Goal: Task Accomplishment & Management: Manage account settings

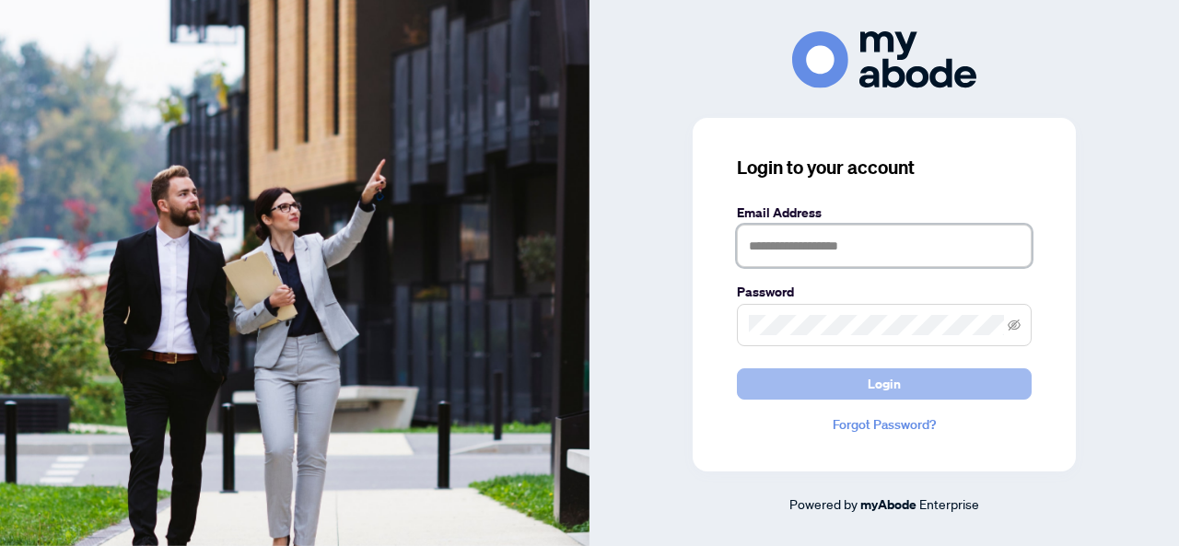
type input "**********"
click at [836, 388] on button "Login" at bounding box center [884, 384] width 295 height 31
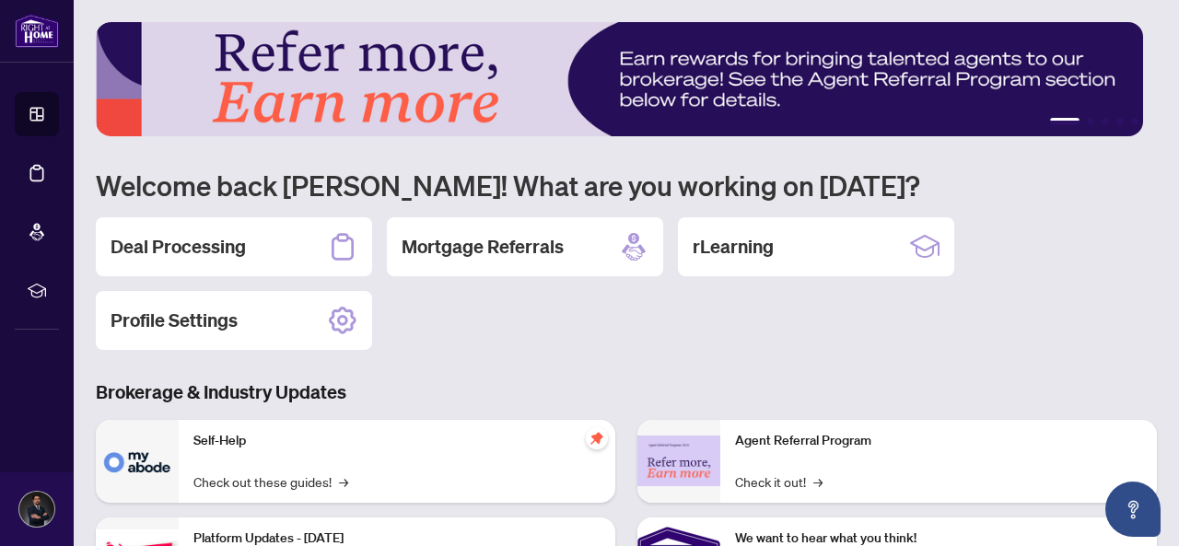
click at [0, 0] on link "Deal Processing" at bounding box center [0, 0] width 0 height 0
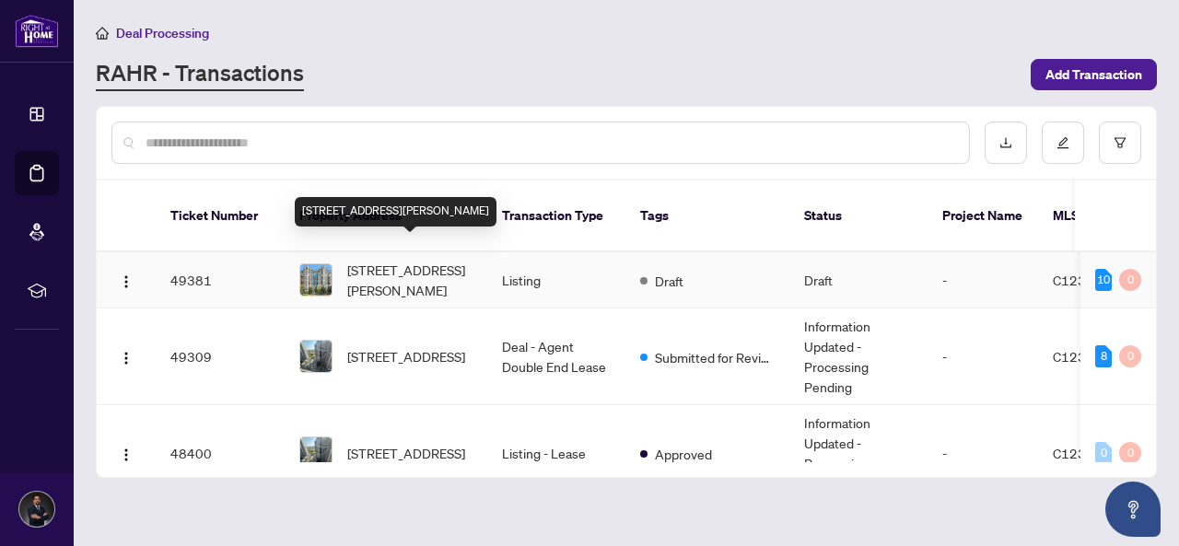
click at [380, 260] on span "[STREET_ADDRESS][PERSON_NAME]" at bounding box center [409, 280] width 125 height 41
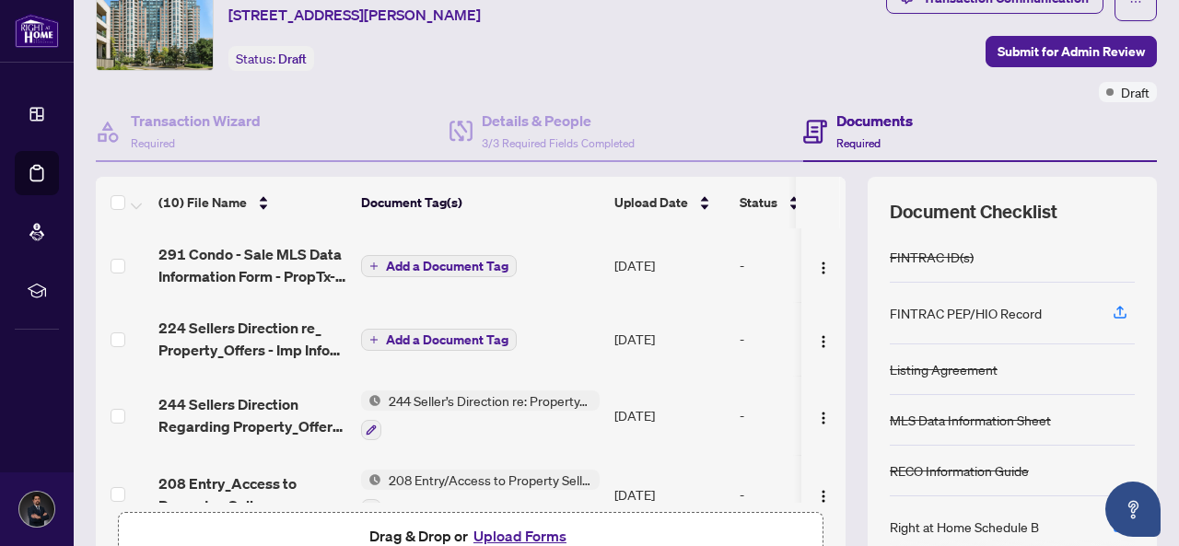
scroll to position [92, 0]
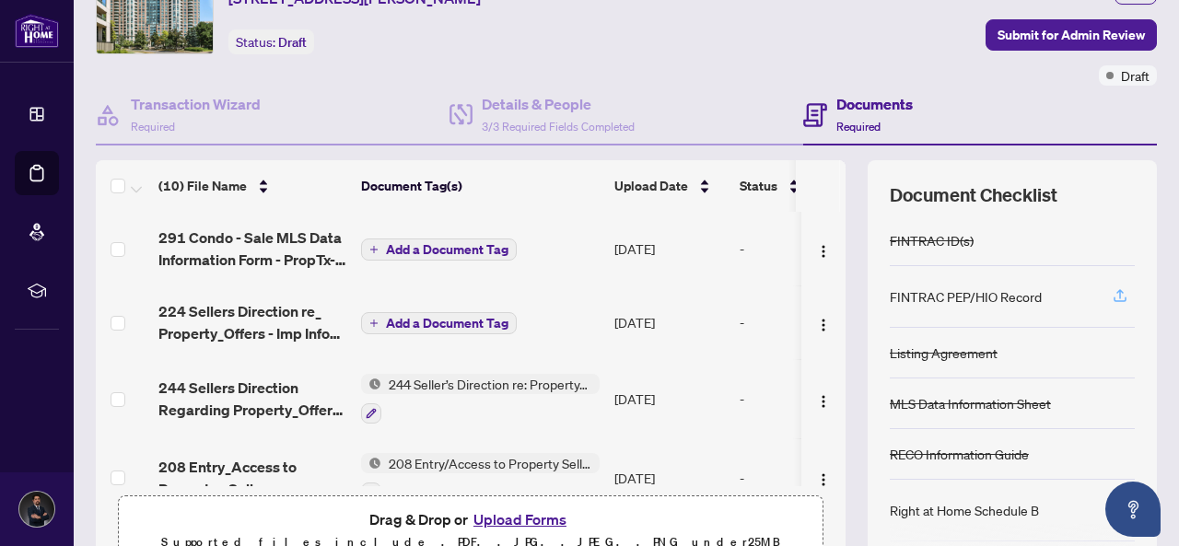
click at [1112, 290] on icon "button" at bounding box center [1120, 295] width 17 height 17
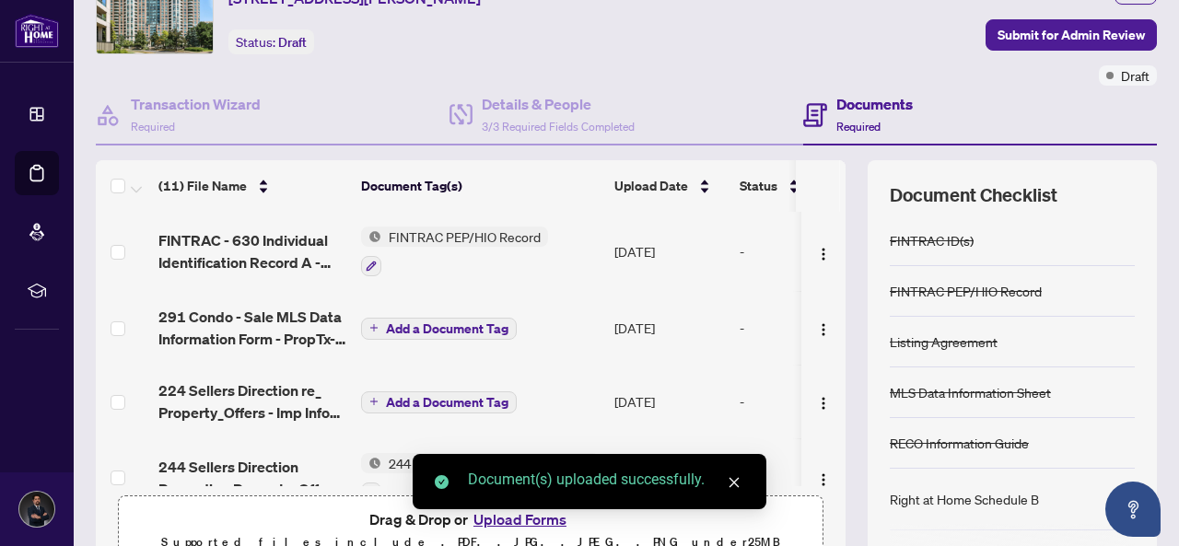
click at [519, 510] on div "Document(s) uploaded successfully." at bounding box center [590, 481] width 354 height 55
click at [737, 487] on icon "close" at bounding box center [734, 482] width 13 height 13
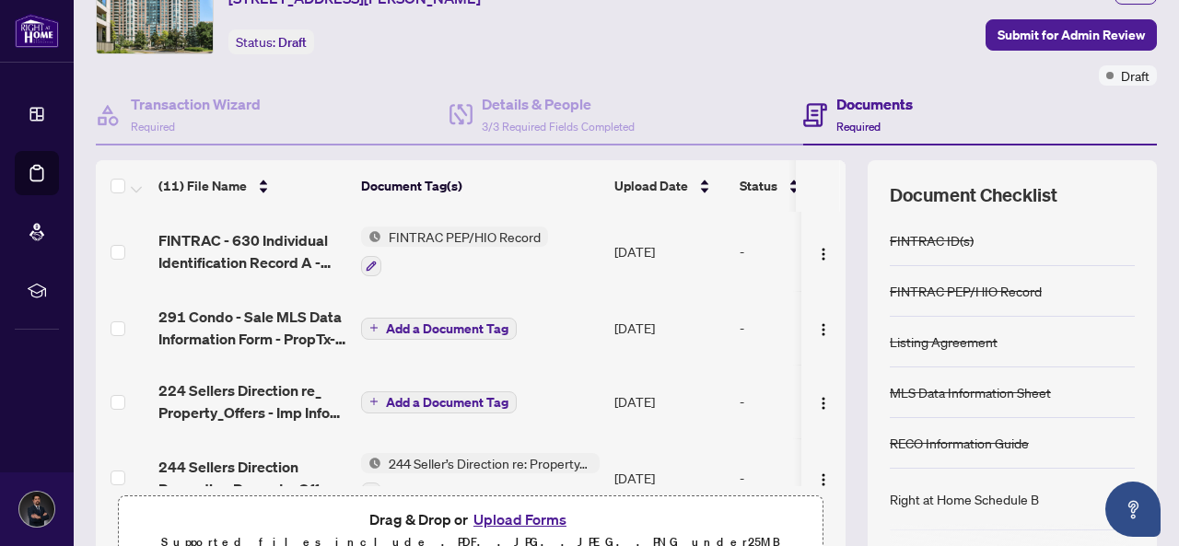
scroll to position [184, 0]
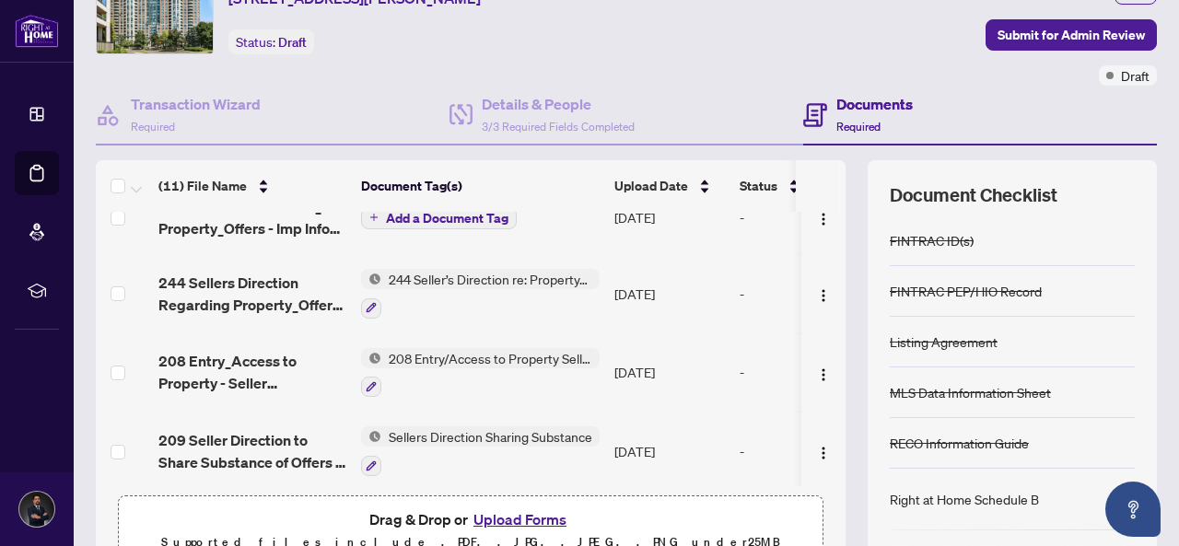
click at [520, 513] on button "Upload Forms" at bounding box center [520, 520] width 104 height 24
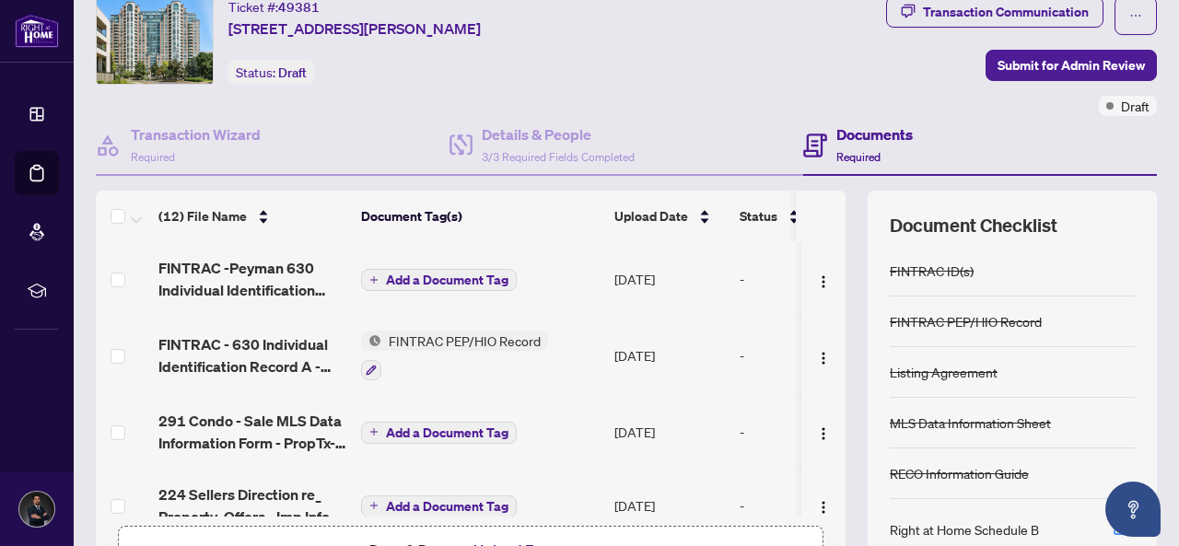
scroll to position [0, 0]
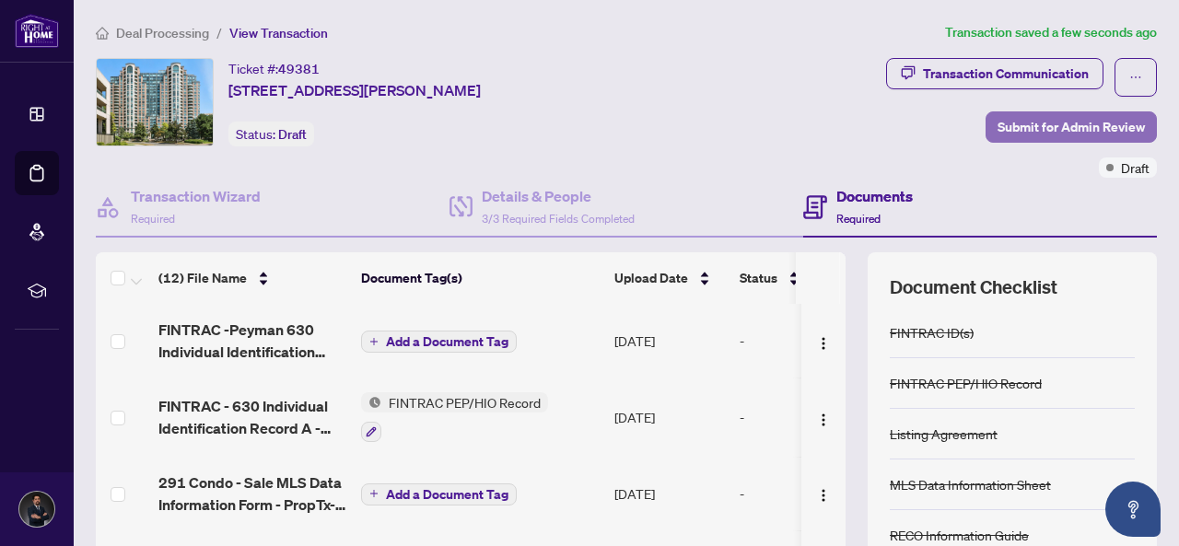
click at [1052, 123] on span "Submit for Admin Review" at bounding box center [1071, 126] width 147 height 29
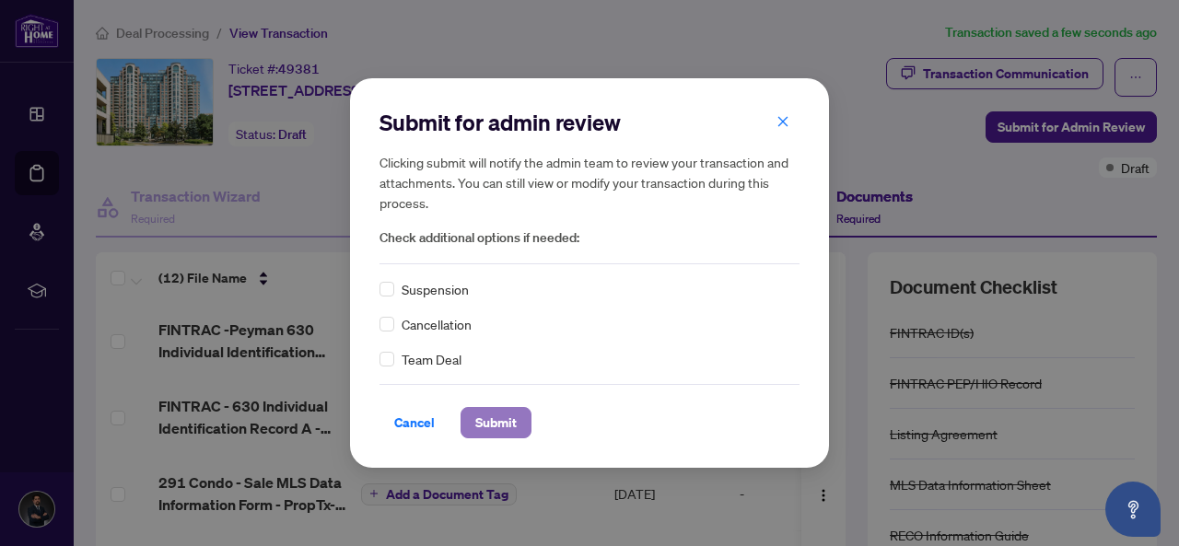
click at [496, 425] on span "Submit" at bounding box center [495, 422] width 41 height 29
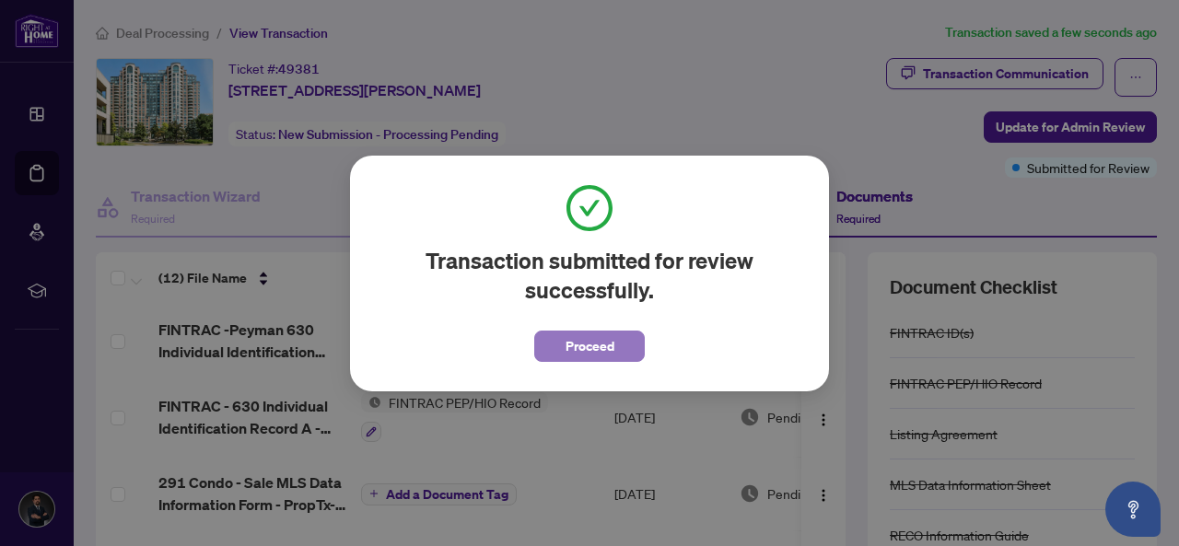
click at [543, 338] on button "Proceed" at bounding box center [589, 346] width 111 height 31
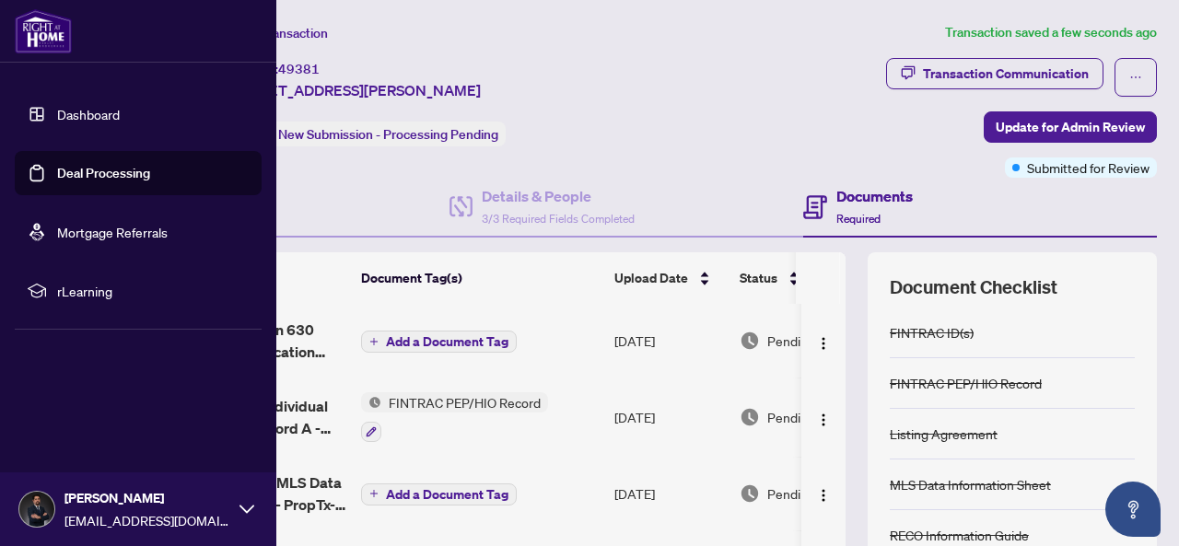
click at [57, 170] on link "Deal Processing" at bounding box center [103, 173] width 93 height 17
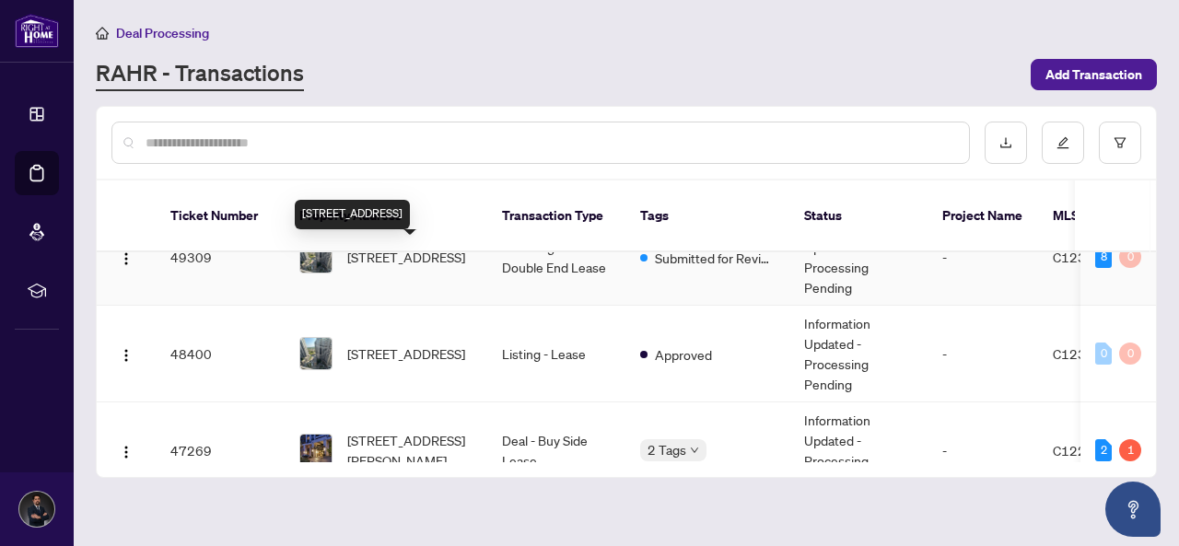
scroll to position [184, 0]
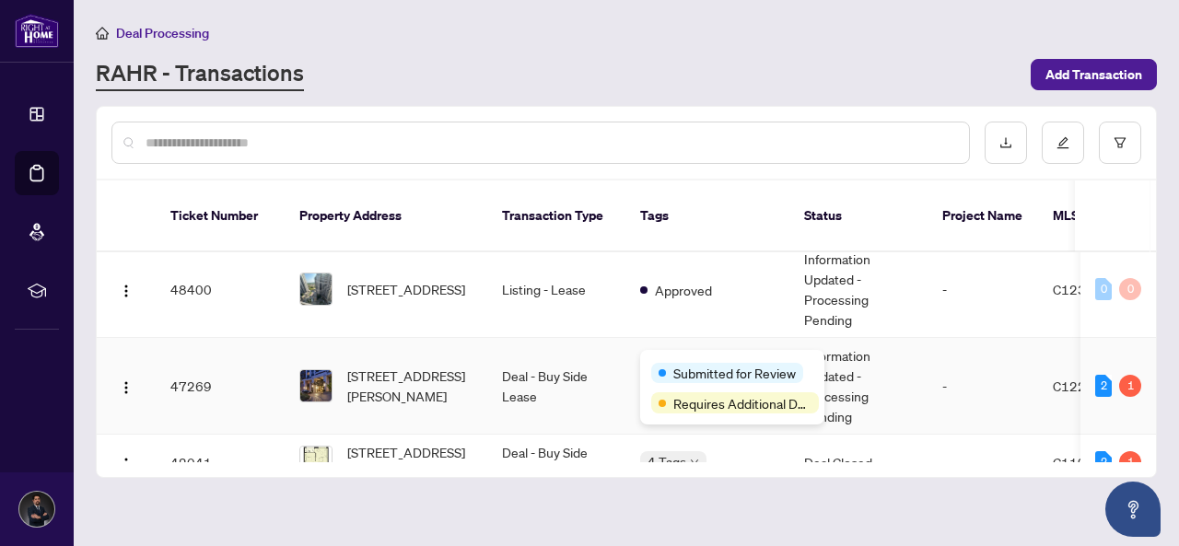
click at [663, 362] on body "Dashboard Deal Processing Mortgage Referrals rLearning [PERSON_NAME] [EMAIL_ADD…" at bounding box center [589, 273] width 1179 height 546
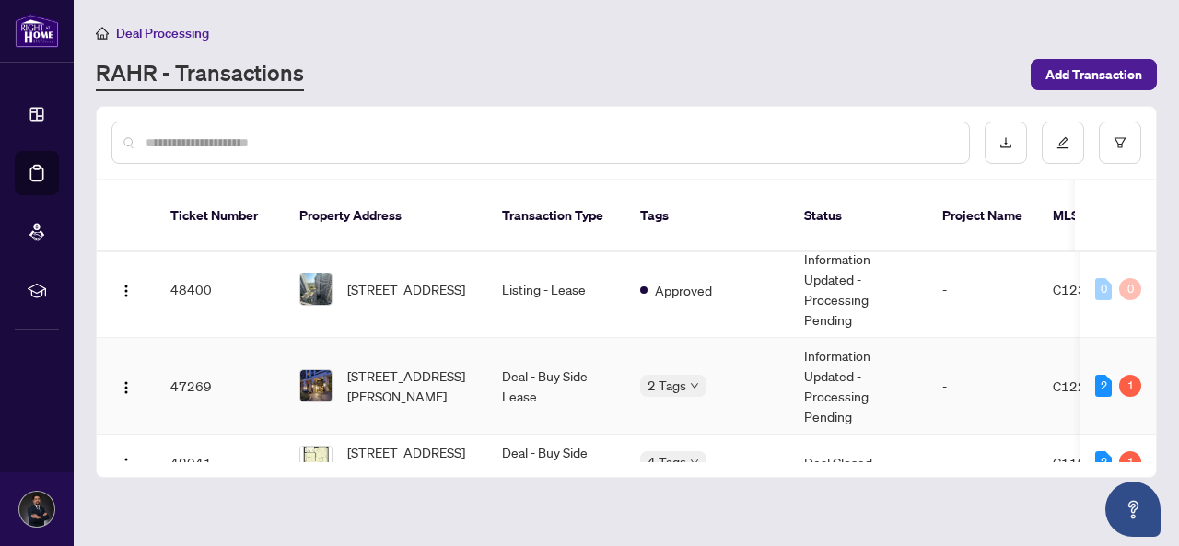
click at [955, 351] on td "-" at bounding box center [983, 386] width 111 height 97
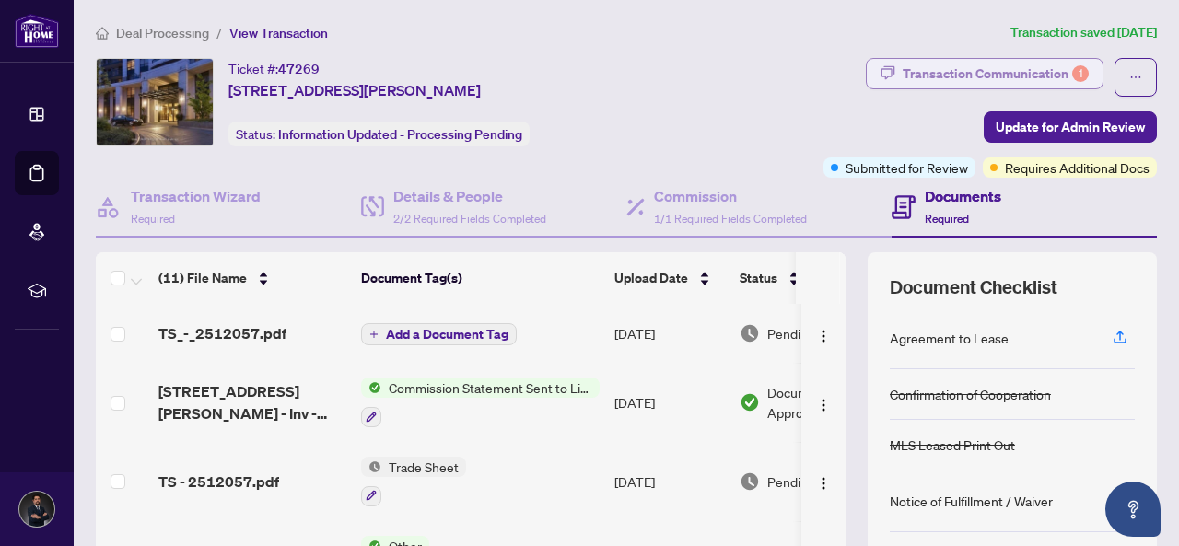
click at [977, 62] on div "Transaction Communication 1" at bounding box center [996, 73] width 186 height 29
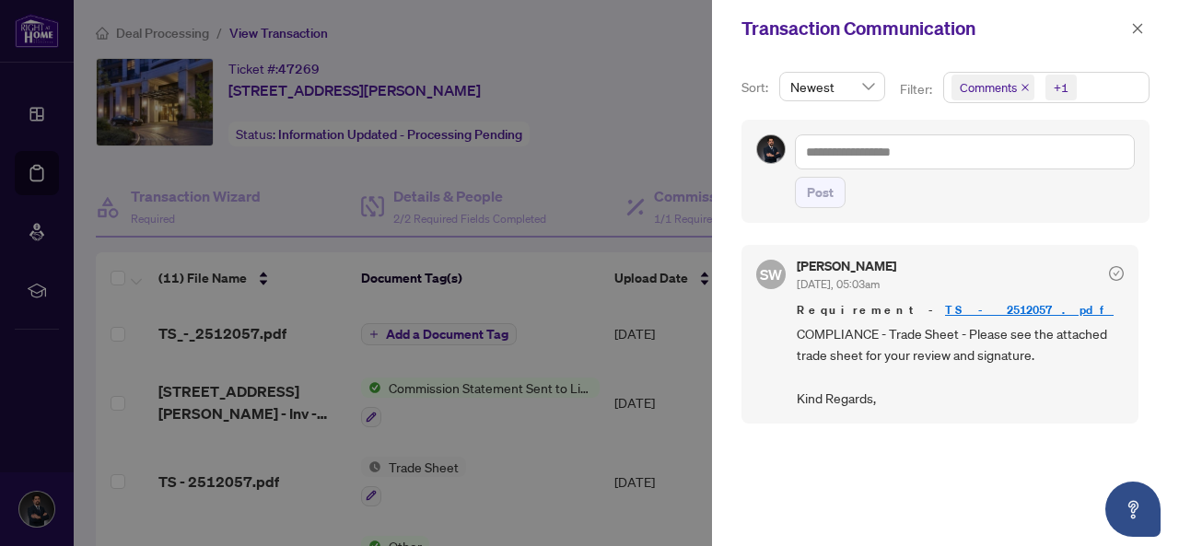
scroll to position [2, 0]
click at [1131, 31] on button "button" at bounding box center [1138, 29] width 24 height 22
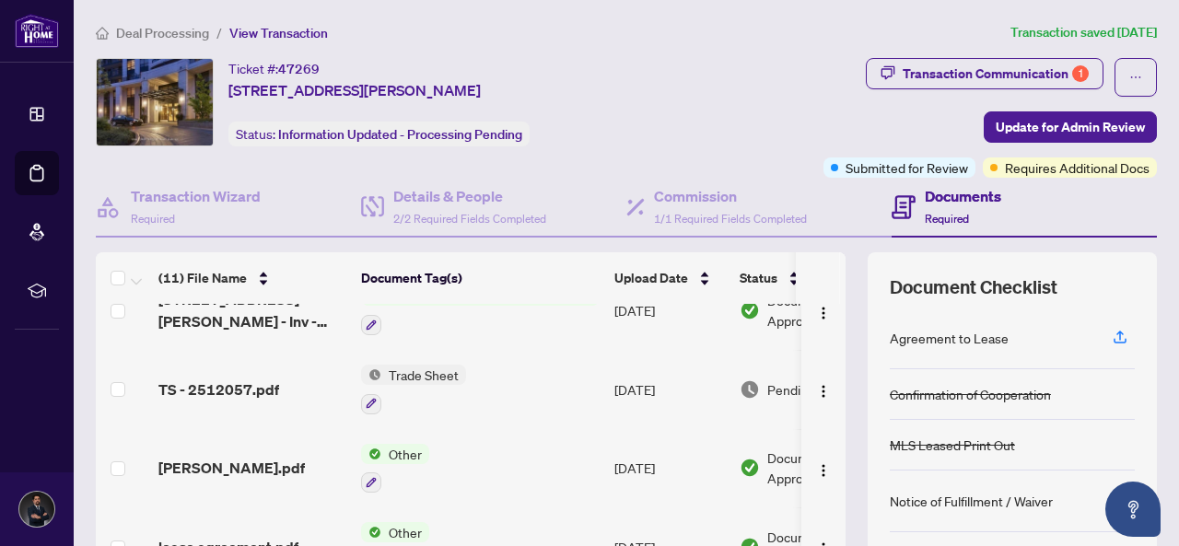
scroll to position [0, 0]
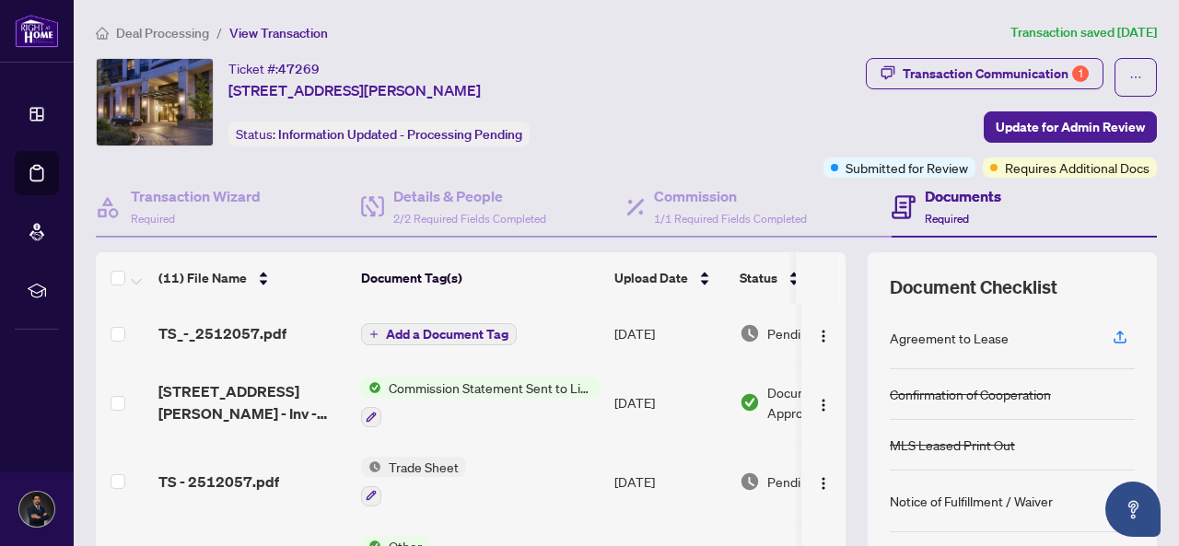
click at [296, 336] on div "TS_-_2512057.pdf" at bounding box center [252, 333] width 188 height 22
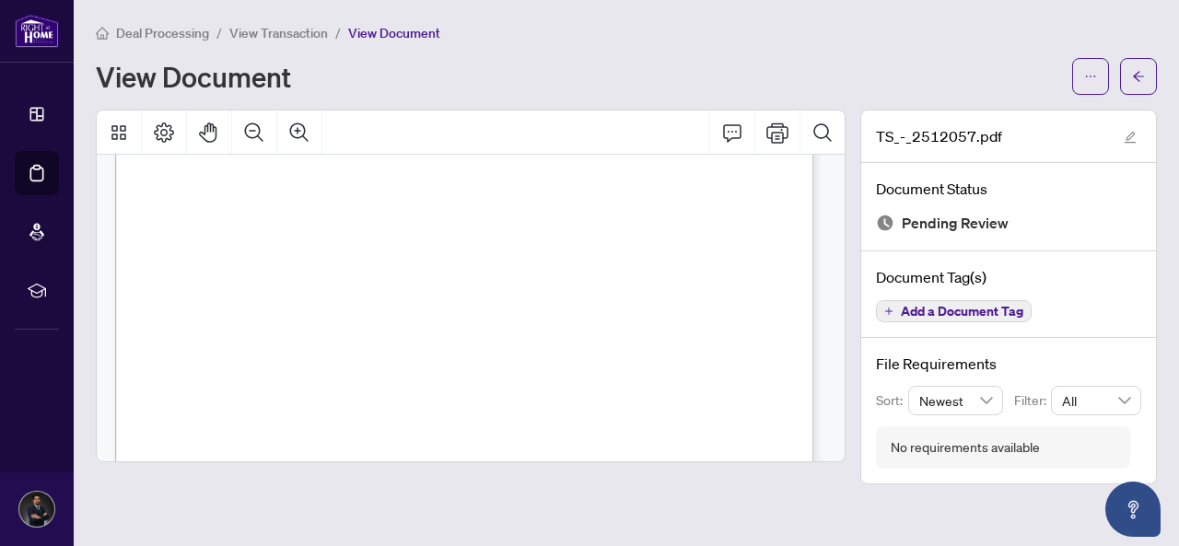
scroll to position [369, 0]
